Goal: Task Accomplishment & Management: Use online tool/utility

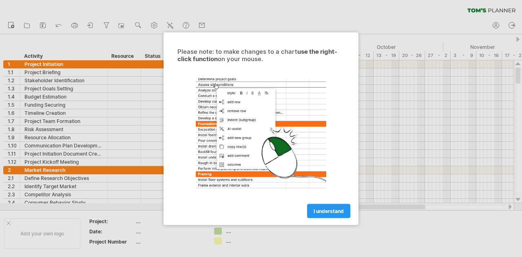
drag, startPoint x: 323, startPoint y: 210, endPoint x: 319, endPoint y: 208, distance: 5.1
click at [323, 210] on span "I understand" at bounding box center [329, 211] width 30 height 6
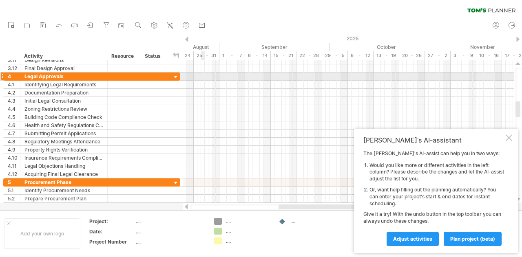
click at [202, 75] on div at bounding box center [348, 77] width 331 height 8
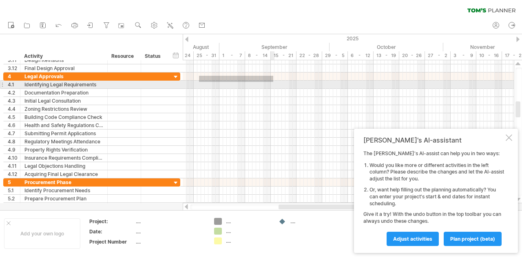
drag, startPoint x: 199, startPoint y: 76, endPoint x: 279, endPoint y: 82, distance: 79.8
click at [279, 82] on div at bounding box center [348, 126] width 331 height 106
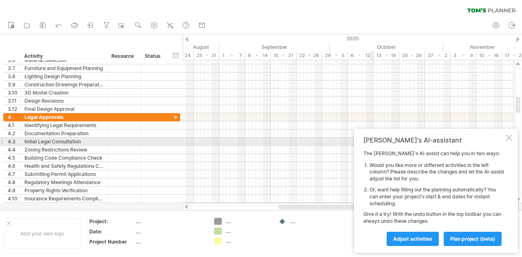
click at [511, 140] on div at bounding box center [509, 138] width 7 height 7
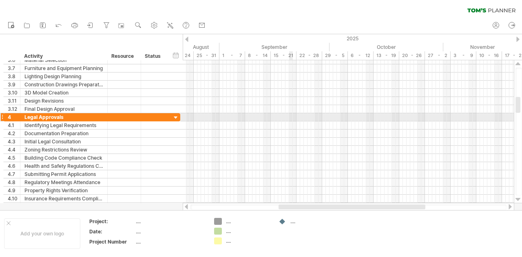
drag, startPoint x: 246, startPoint y: 115, endPoint x: 291, endPoint y: 115, distance: 45.7
click at [291, 115] on div at bounding box center [348, 117] width 331 height 8
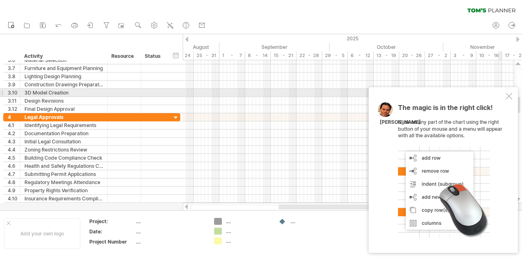
click at [509, 95] on div at bounding box center [509, 96] width 7 height 7
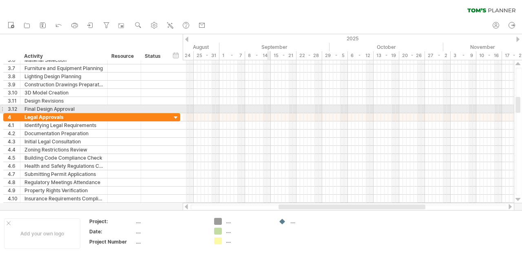
drag, startPoint x: 225, startPoint y: 112, endPoint x: 270, endPoint y: 106, distance: 45.2
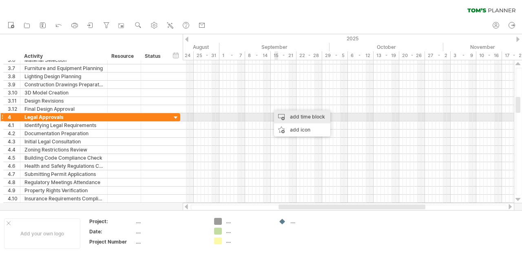
click at [289, 115] on div "add time block" at bounding box center [302, 117] width 56 height 13
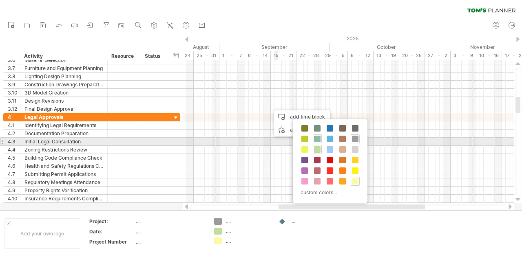
click at [316, 138] on span at bounding box center [317, 139] width 7 height 7
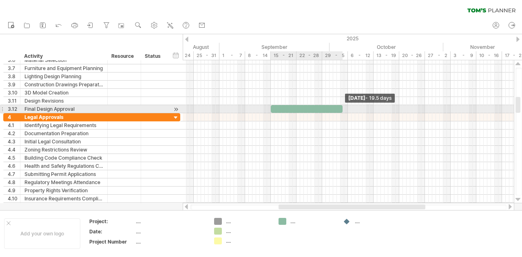
drag, startPoint x: 273, startPoint y: 111, endPoint x: 340, endPoint y: 108, distance: 67.4
click at [340, 108] on div at bounding box center [307, 109] width 72 height 8
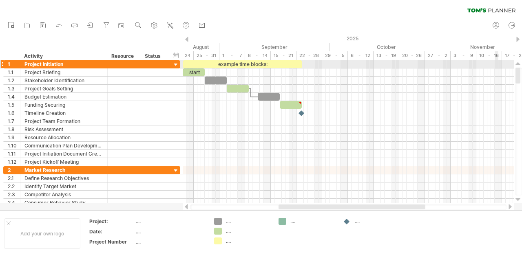
drag, startPoint x: 518, startPoint y: 186, endPoint x: 522, endPoint y: 66, distance: 119.2
click at [522, 66] on div at bounding box center [518, 131] width 9 height 143
